Goal: Task Accomplishment & Management: Manage account settings

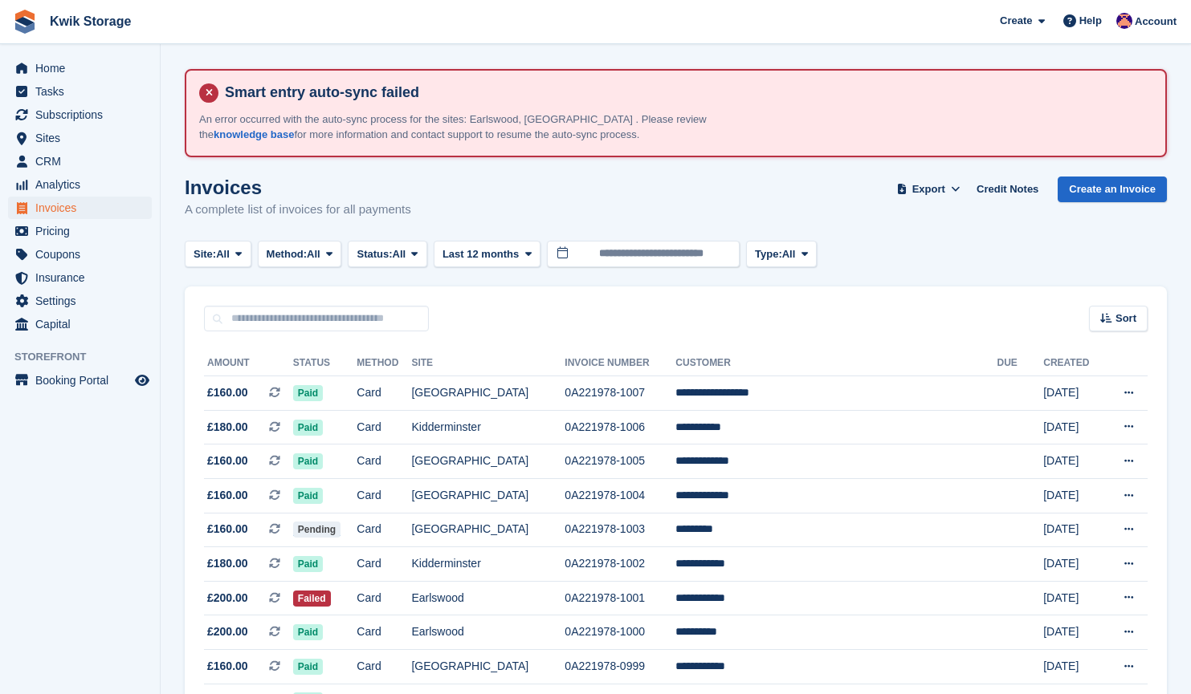
scroll to position [442, 0]
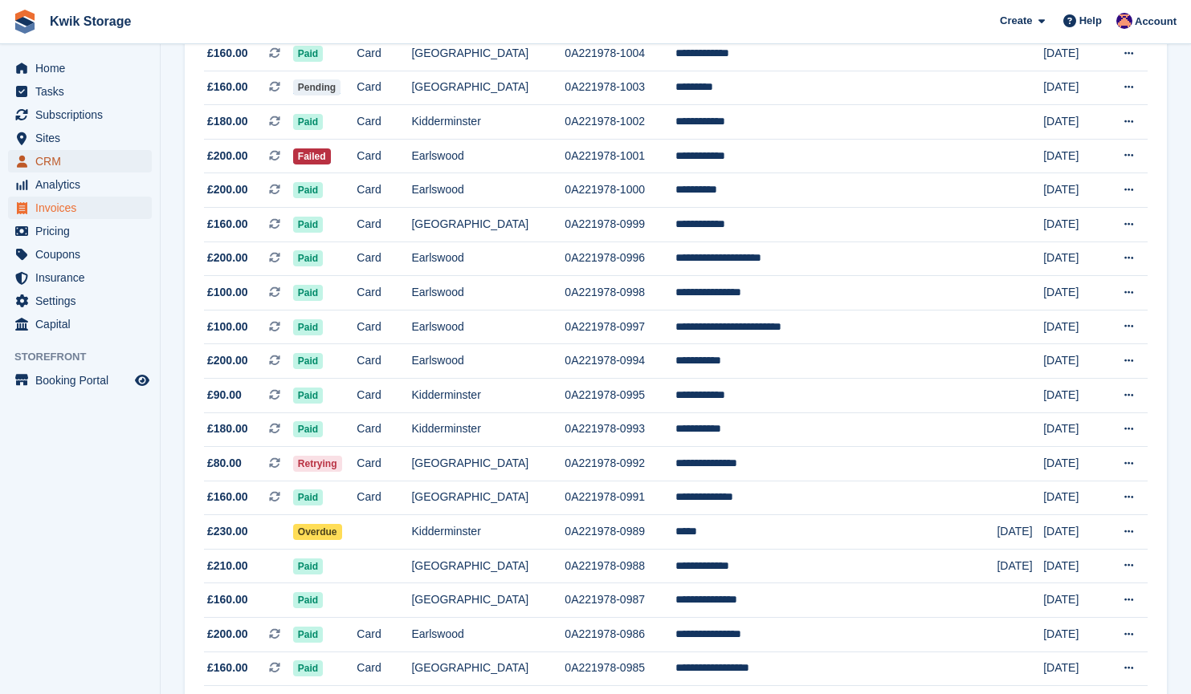
click at [77, 163] on span "CRM" at bounding box center [83, 161] width 96 height 22
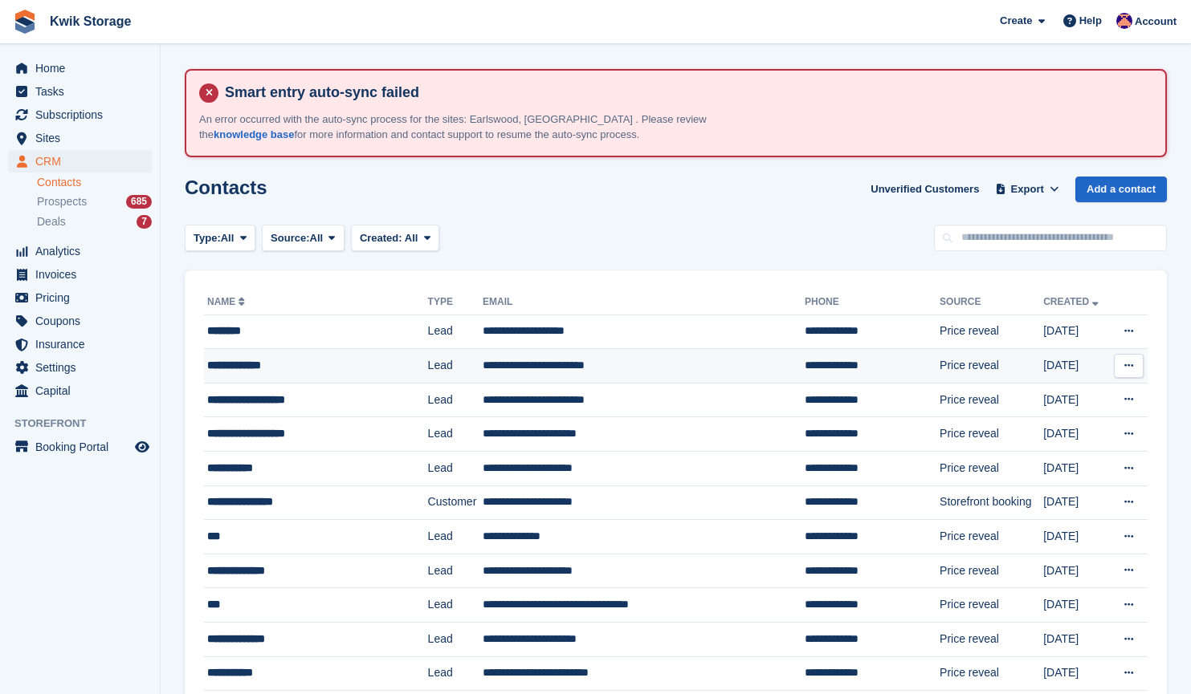
click at [329, 356] on td "**********" at bounding box center [316, 366] width 224 height 35
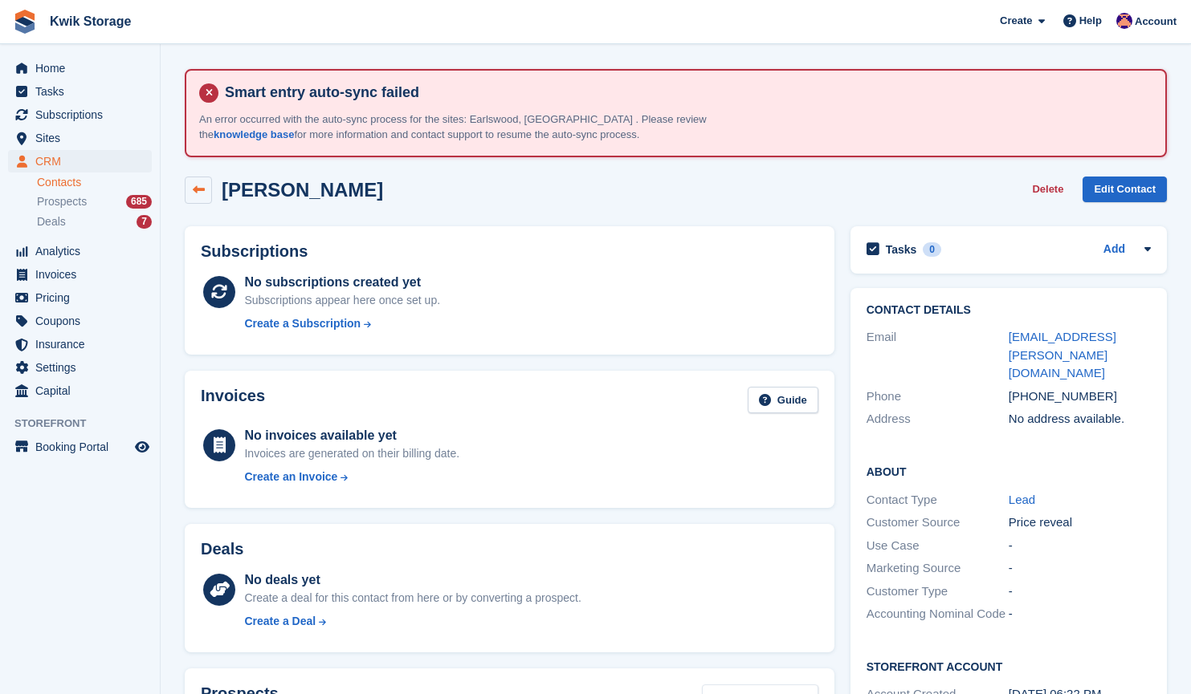
click at [195, 184] on icon at bounding box center [199, 190] width 12 height 12
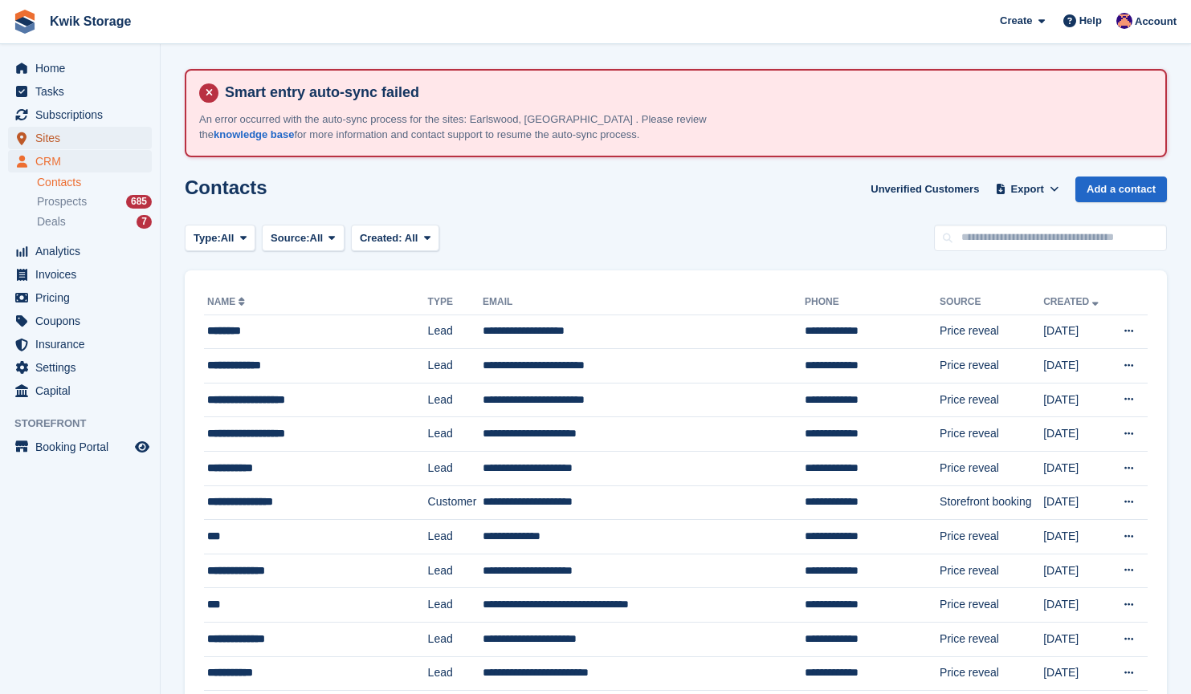
click at [76, 138] on span "Sites" at bounding box center [83, 138] width 96 height 22
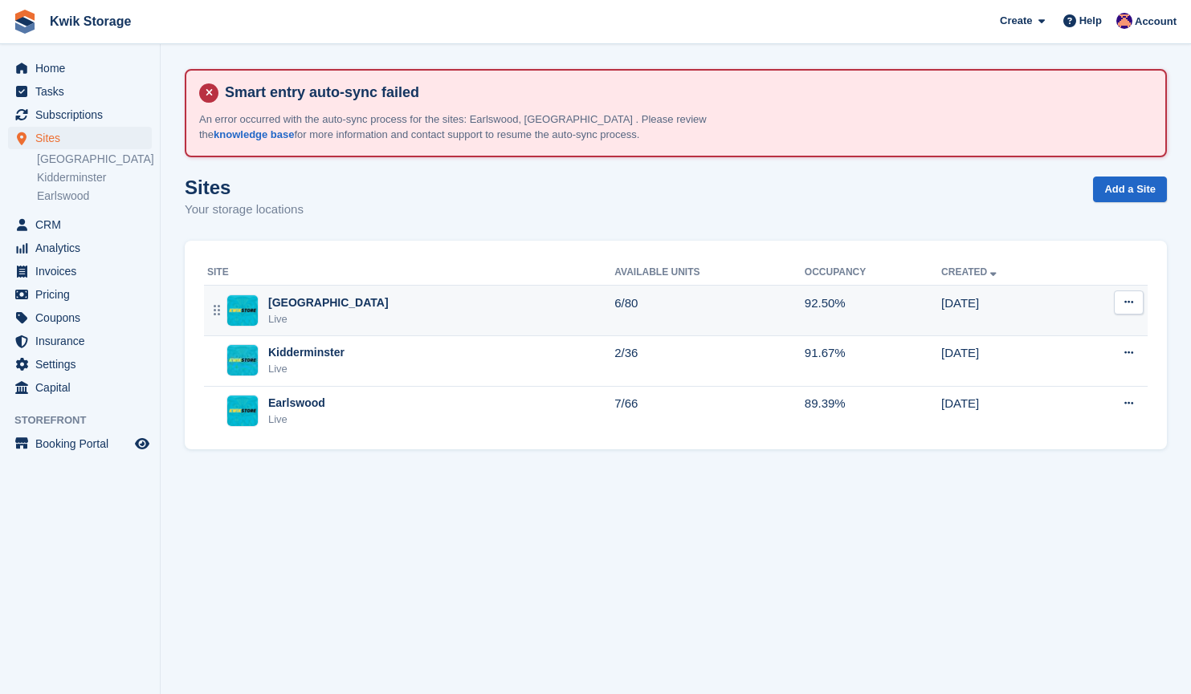
click at [344, 307] on div "Willenhall Live" at bounding box center [410, 311] width 407 height 33
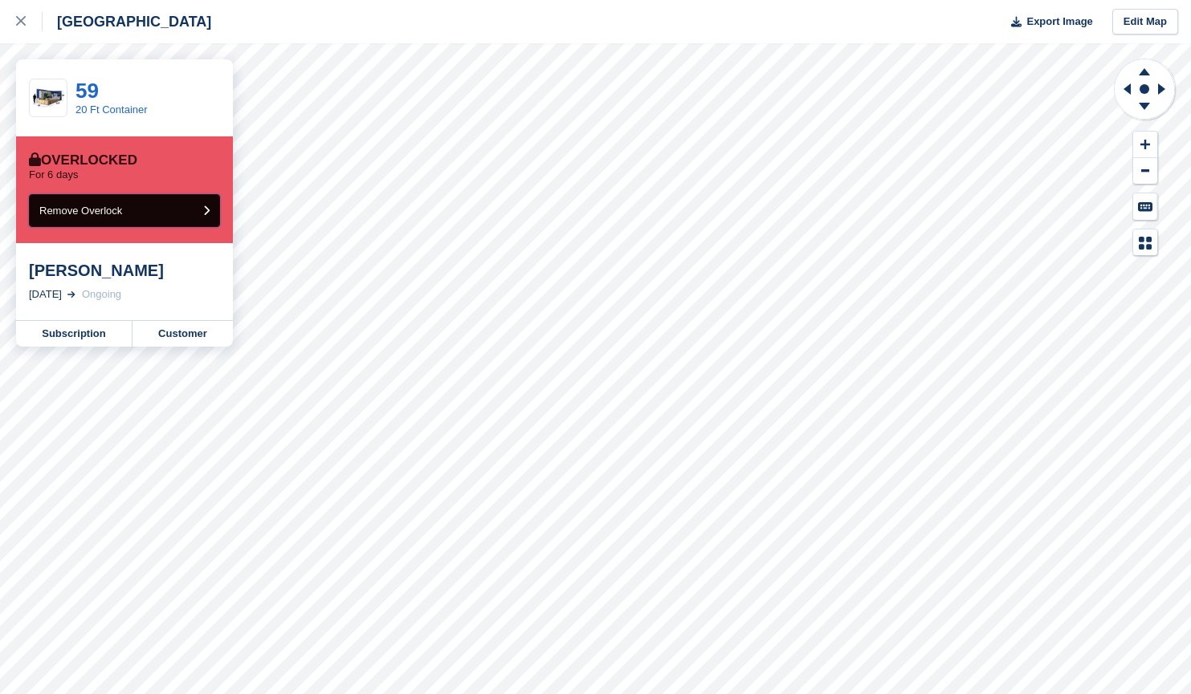
click at [199, 215] on button "Remove Overlock" at bounding box center [124, 210] width 191 height 33
click at [24, 22] on icon at bounding box center [21, 21] width 10 height 10
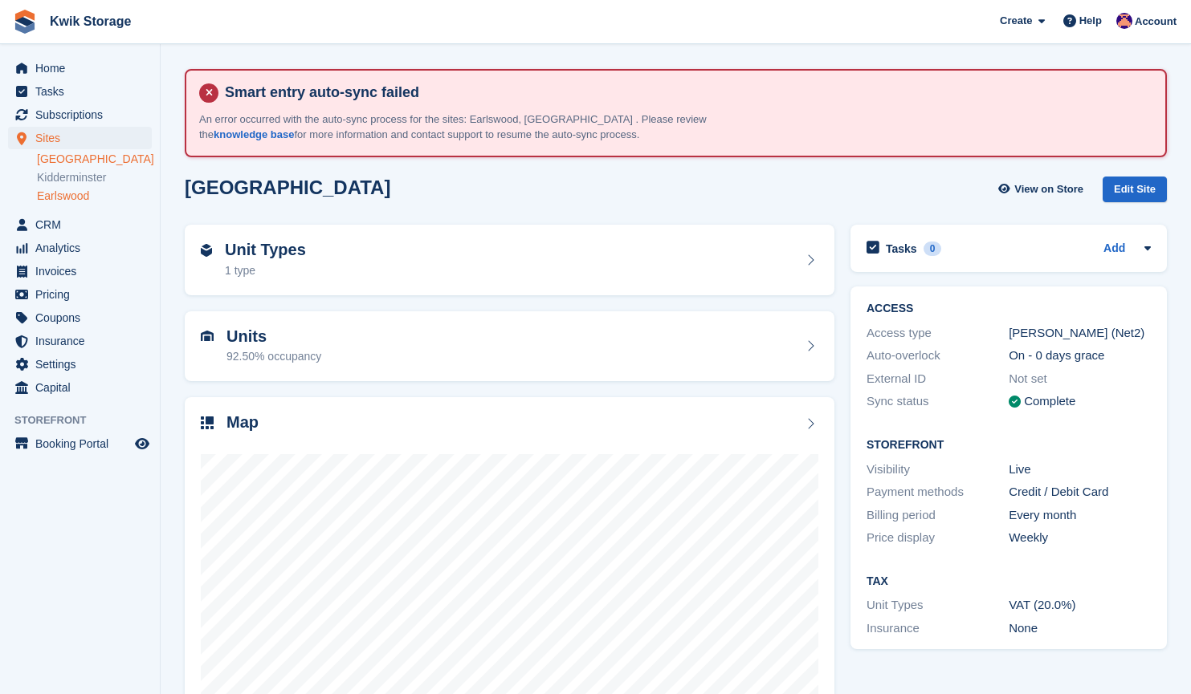
click at [79, 200] on link "Earlswood" at bounding box center [94, 196] width 115 height 15
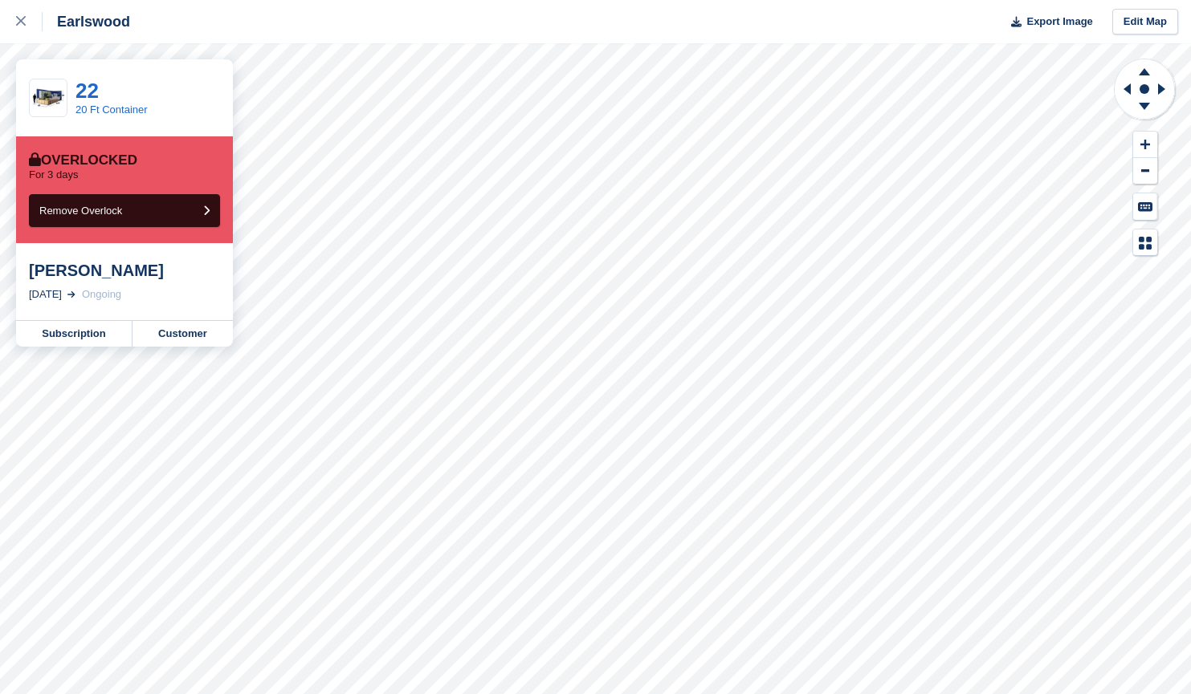
click at [185, 284] on div "Earlswood Export Image Edit Map 22 20 Ft Container Overlocked For 3 days Remove…" at bounding box center [595, 347] width 1191 height 694
